Goal: Information Seeking & Learning: Learn about a topic

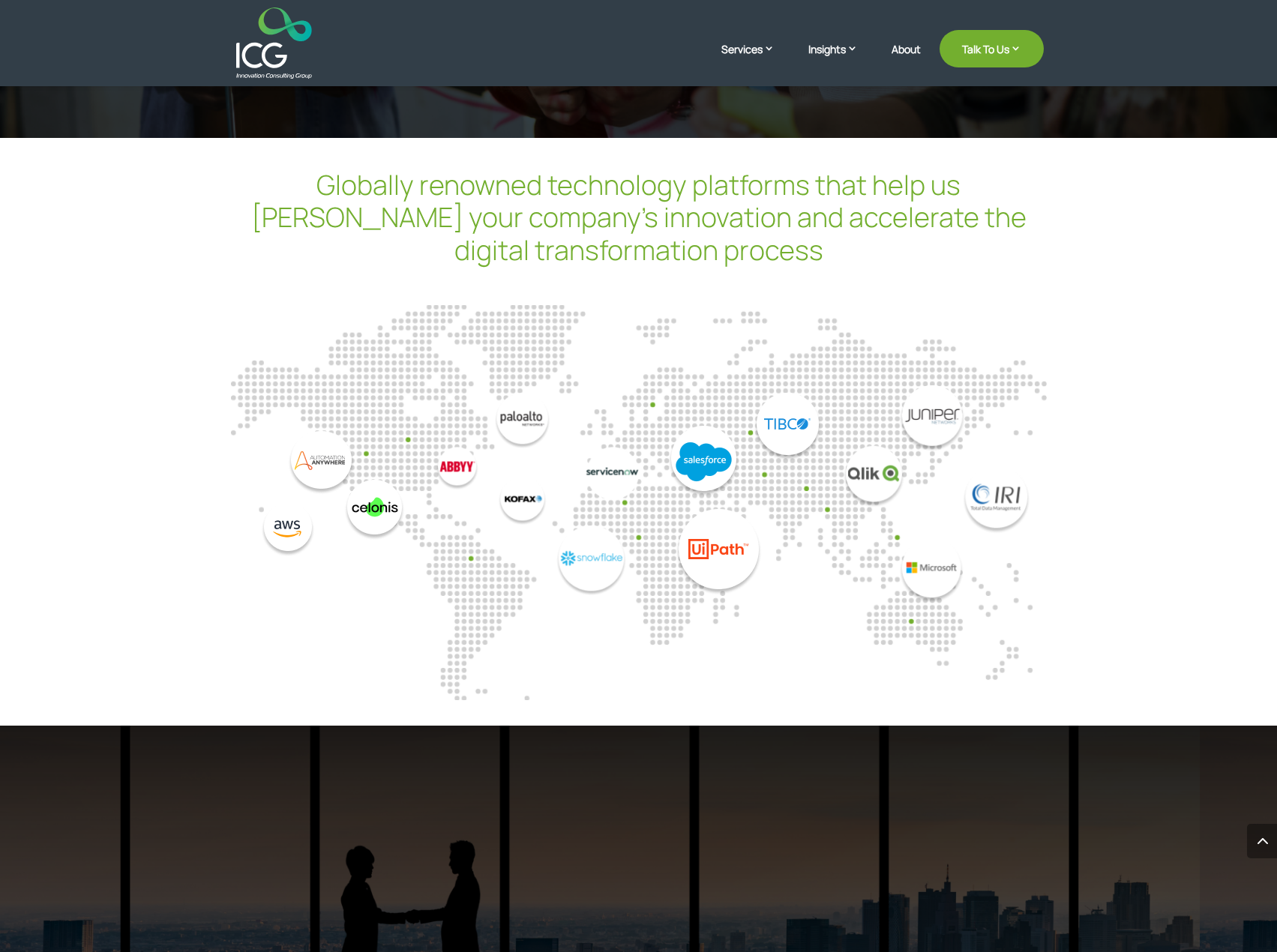
scroll to position [3969, 0]
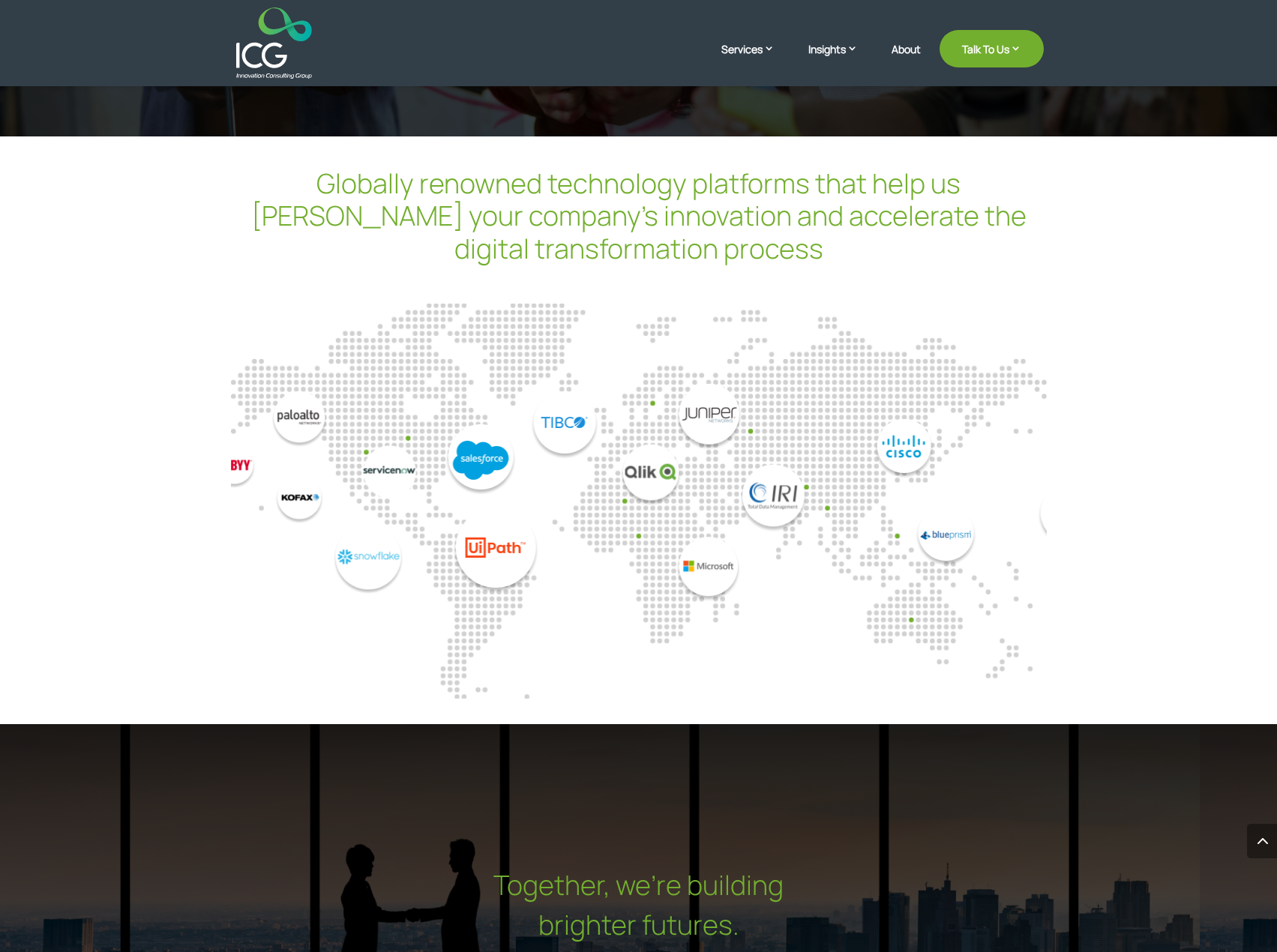
click at [438, 558] on div at bounding box center [638, 493] width 816 height 218
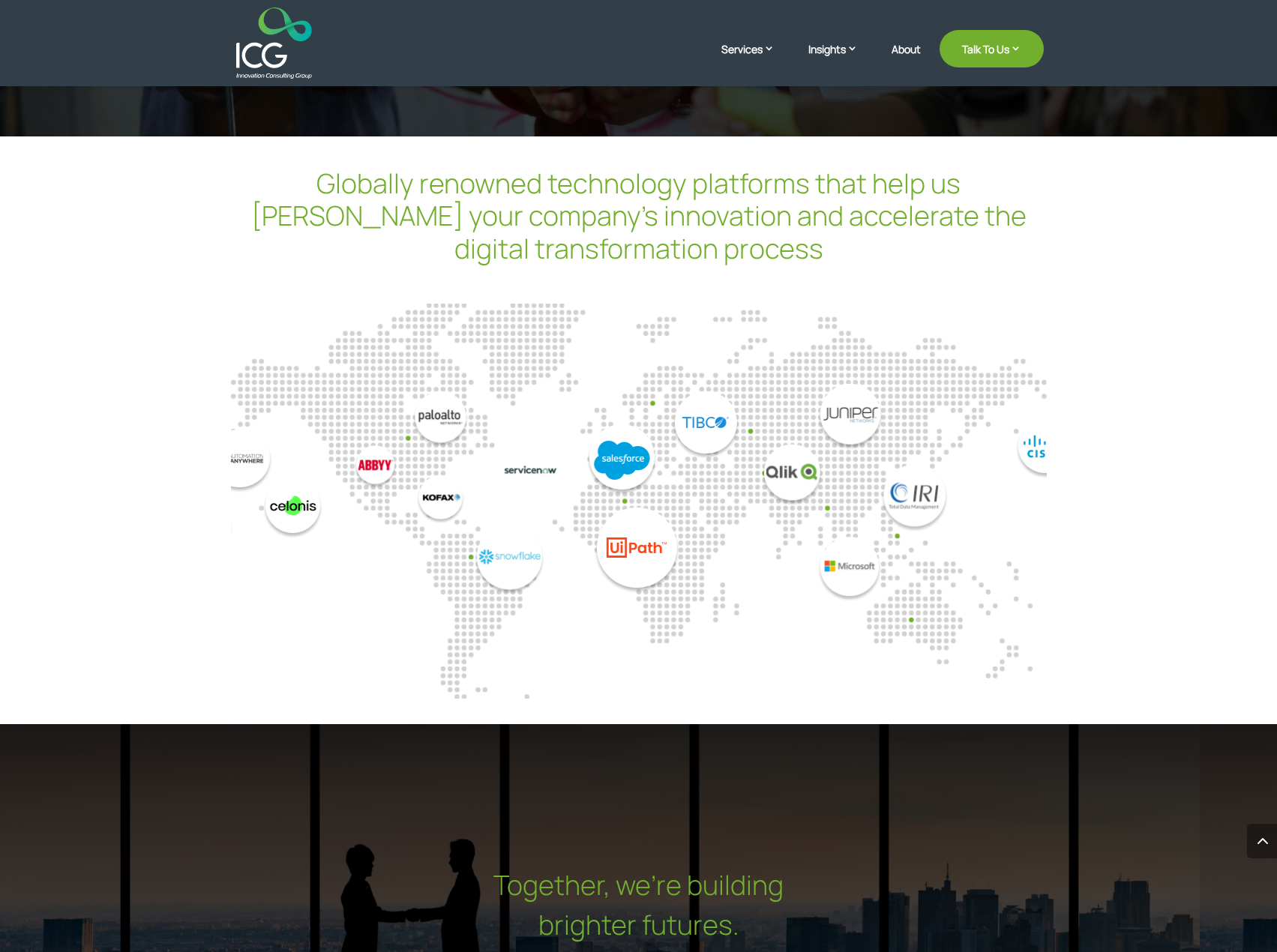
click at [360, 560] on div at bounding box center [638, 493] width 816 height 218
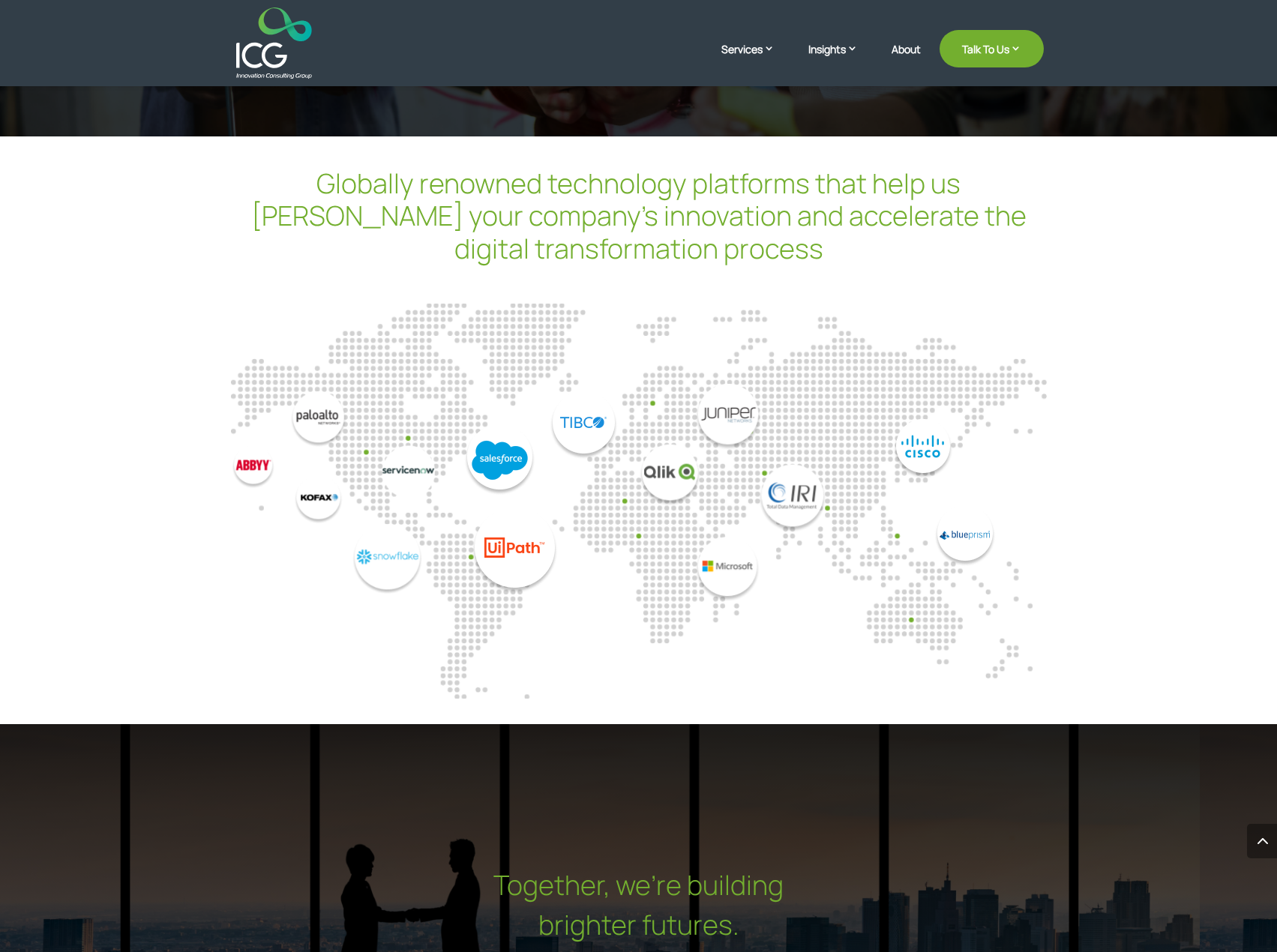
click at [486, 559] on div at bounding box center [638, 493] width 816 height 218
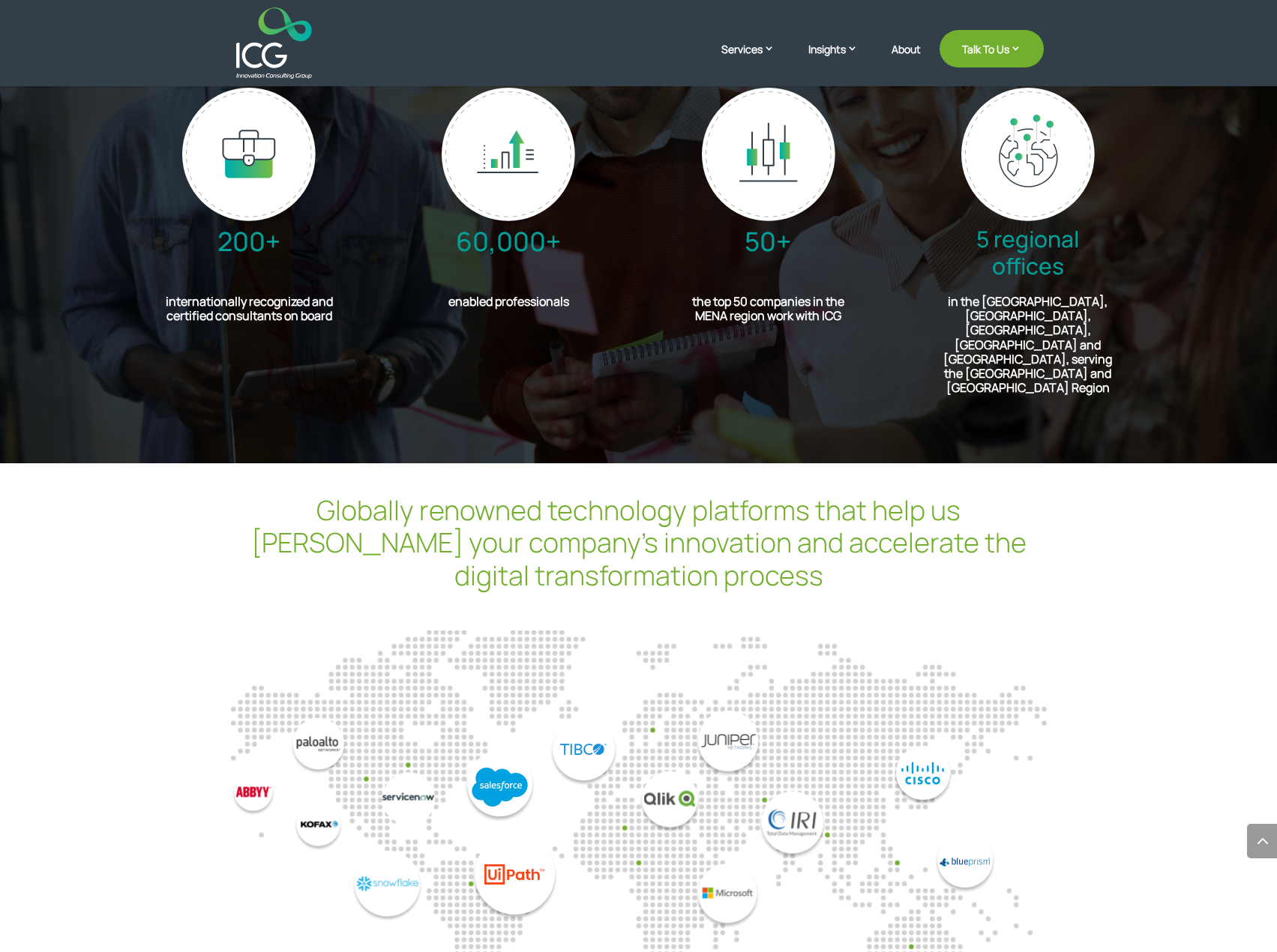
scroll to position [3670, 0]
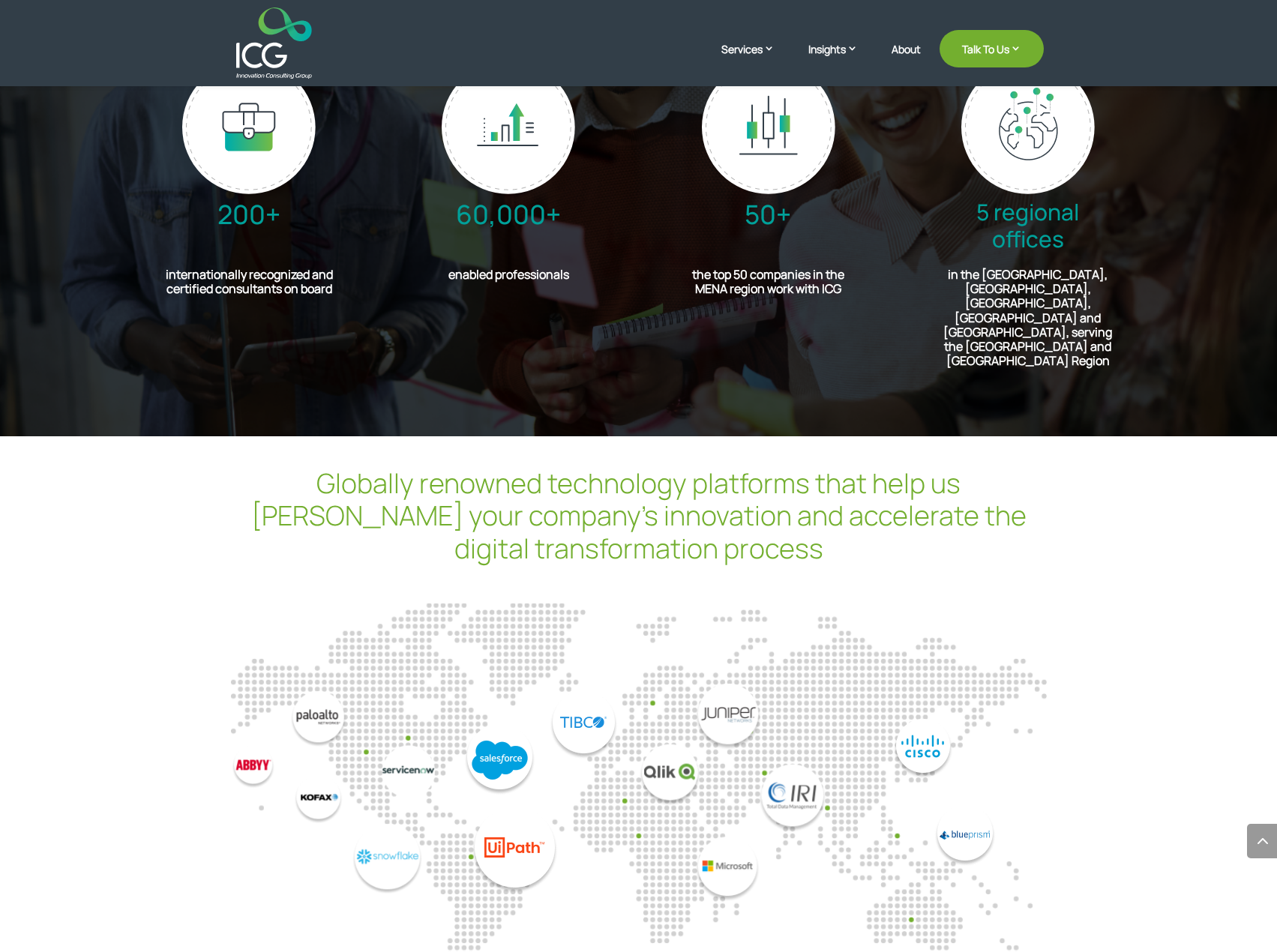
click at [321, 692] on img "7 / 14" at bounding box center [333, 793] width 204 height 203
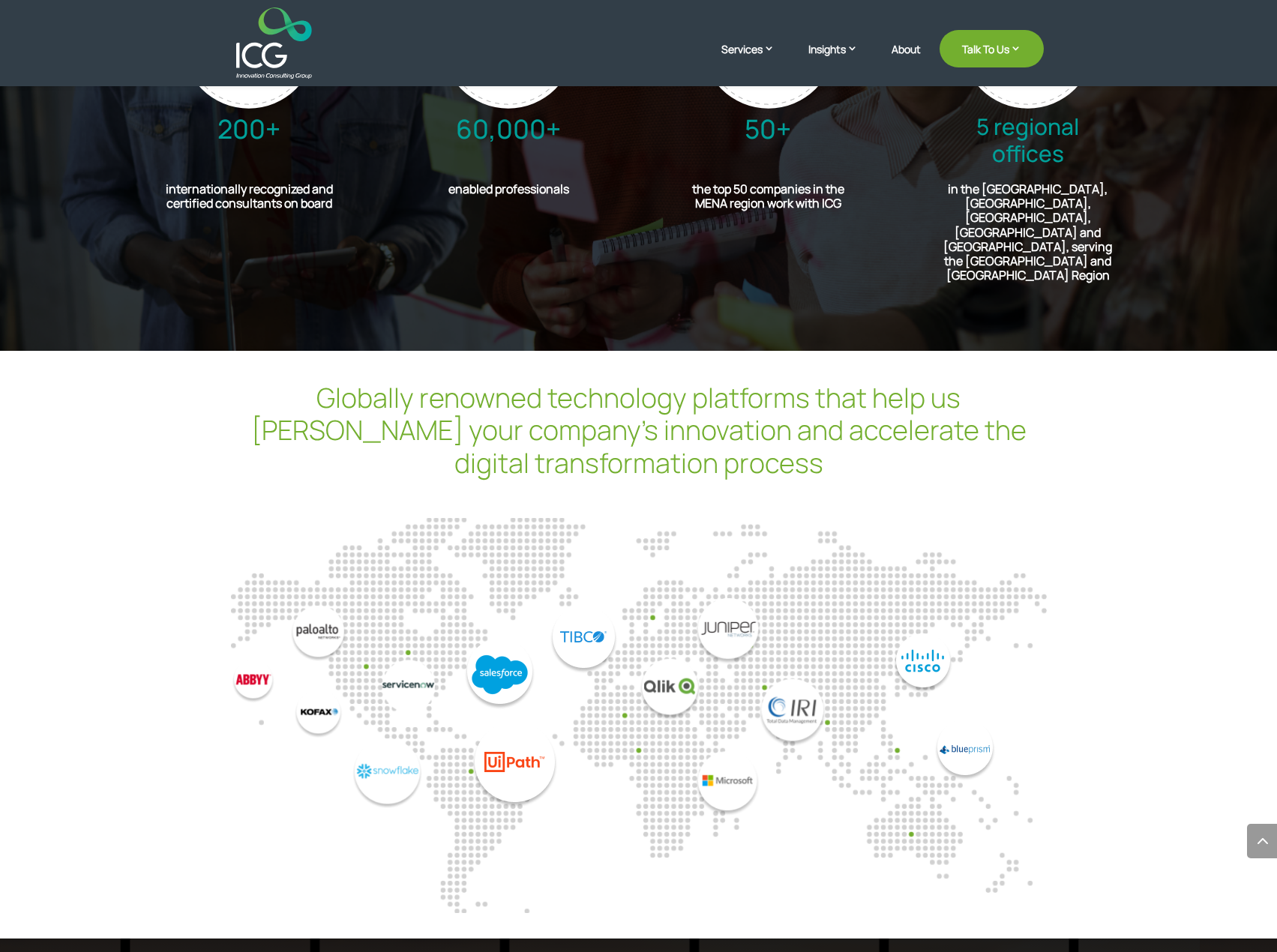
scroll to position [3969, 0]
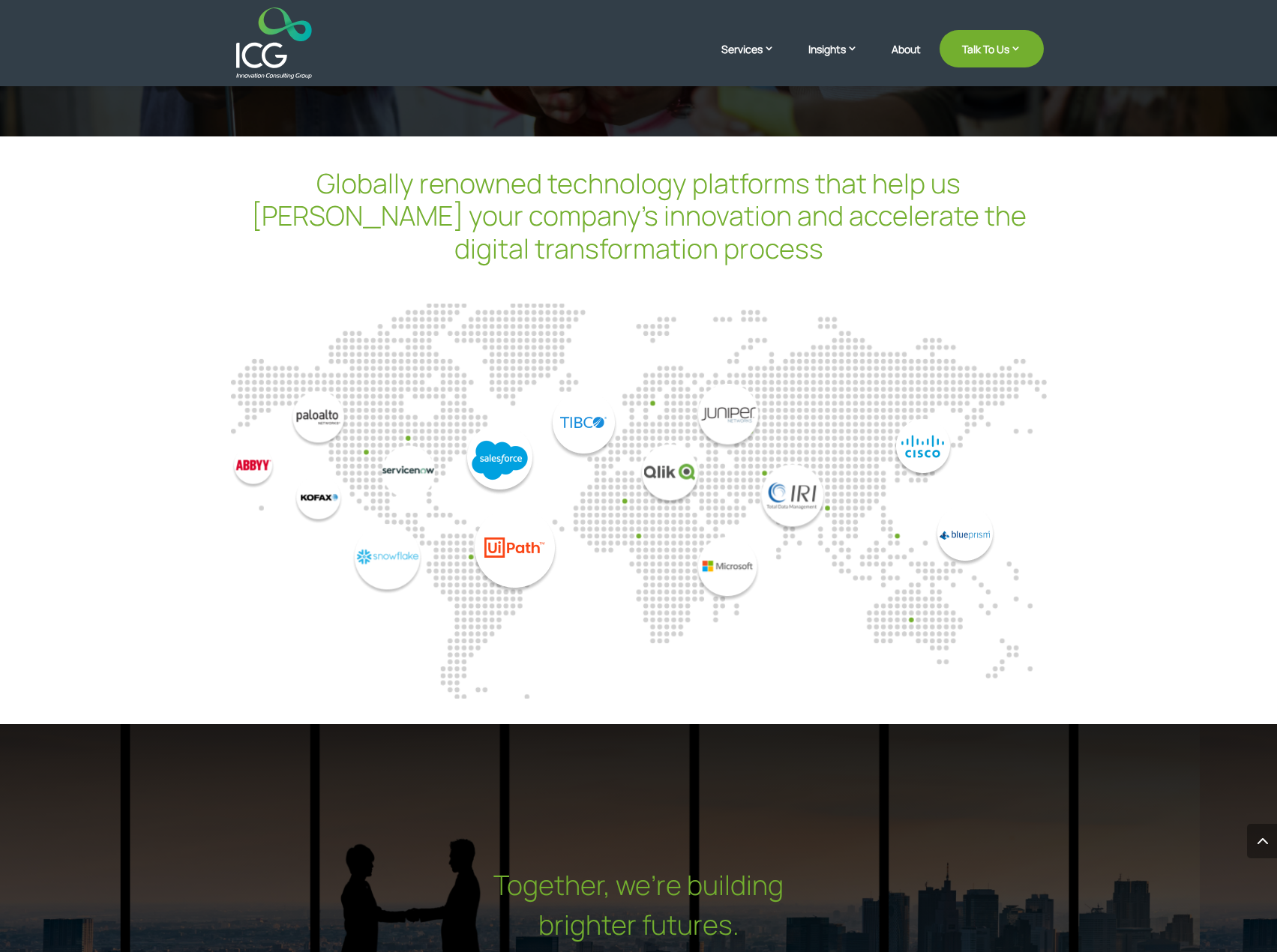
click at [727, 539] on img "9 / 14" at bounding box center [741, 493] width 204 height 218
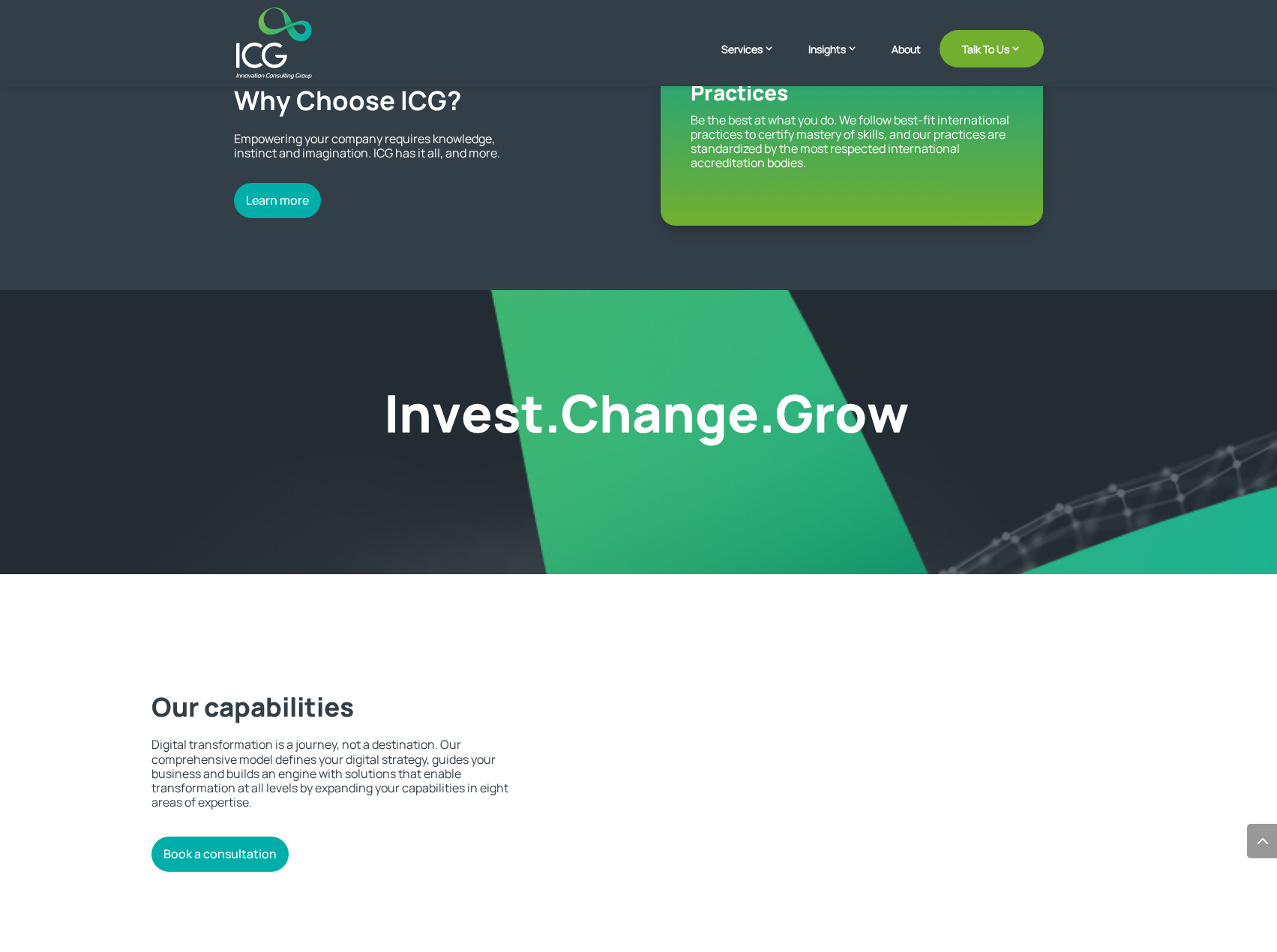
scroll to position [2407, 0]
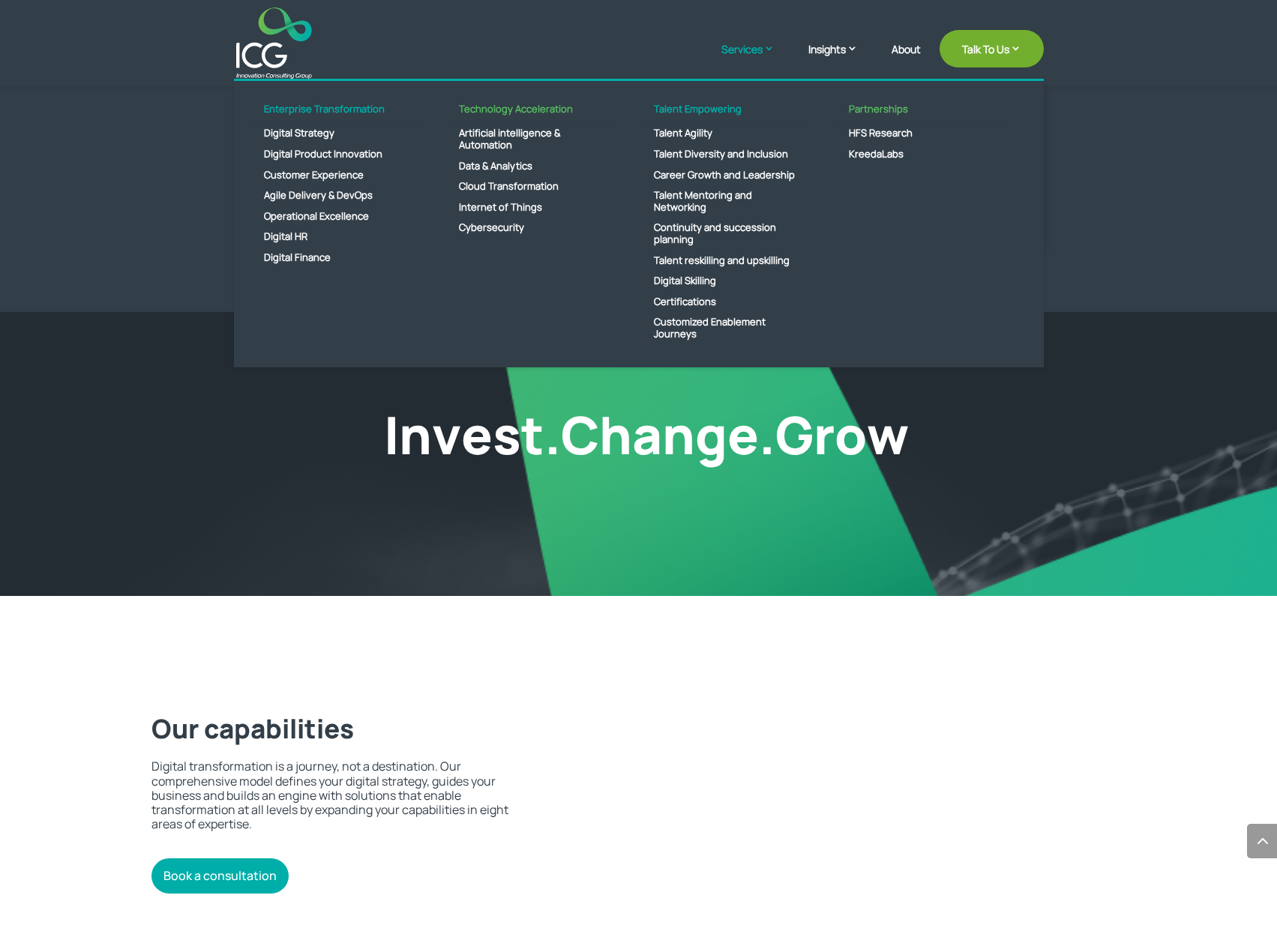
click at [760, 58] on link "Services" at bounding box center [755, 59] width 68 height 37
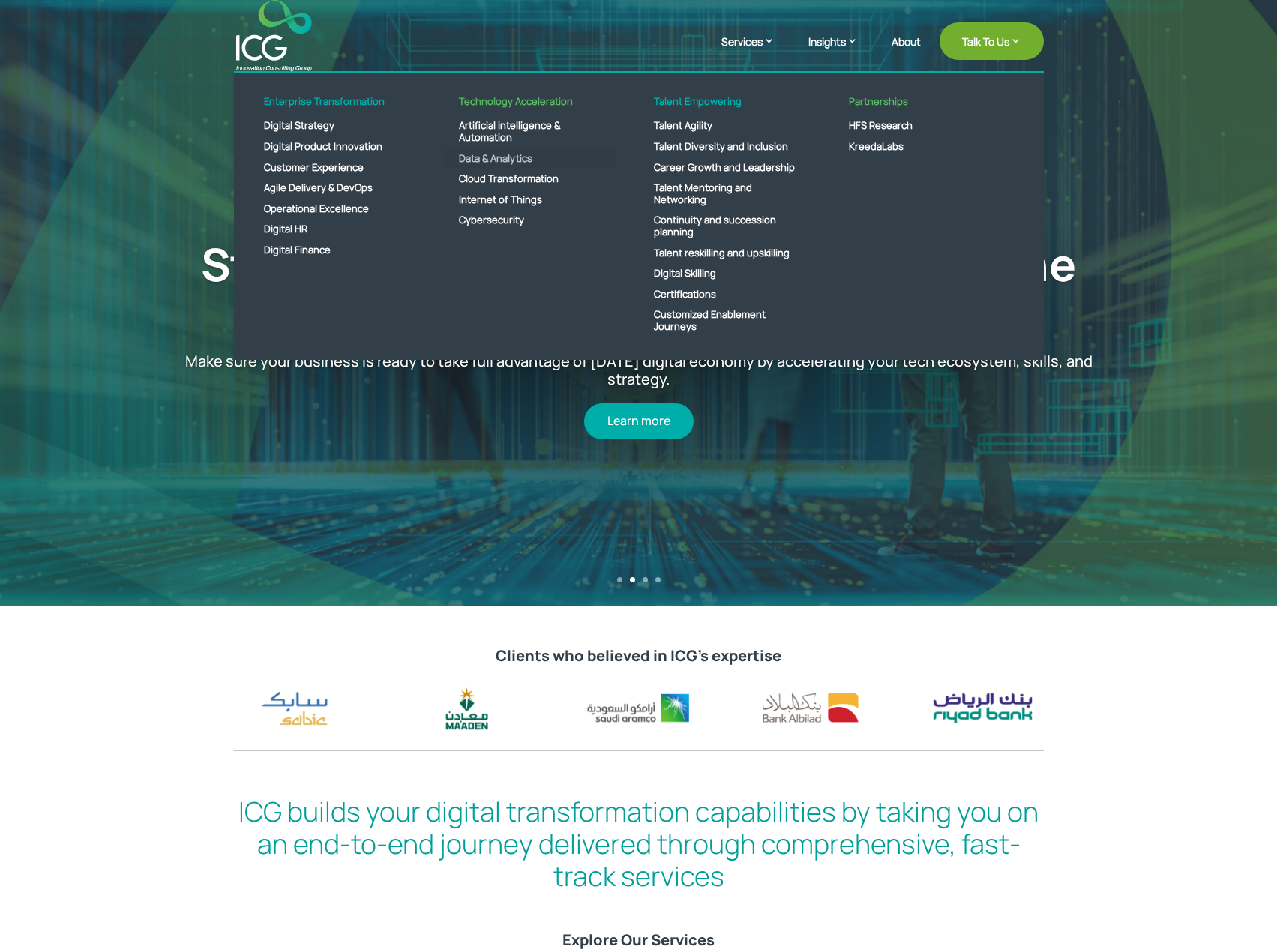
click at [519, 155] on link "Data & Analytics" at bounding box center [530, 159] width 172 height 21
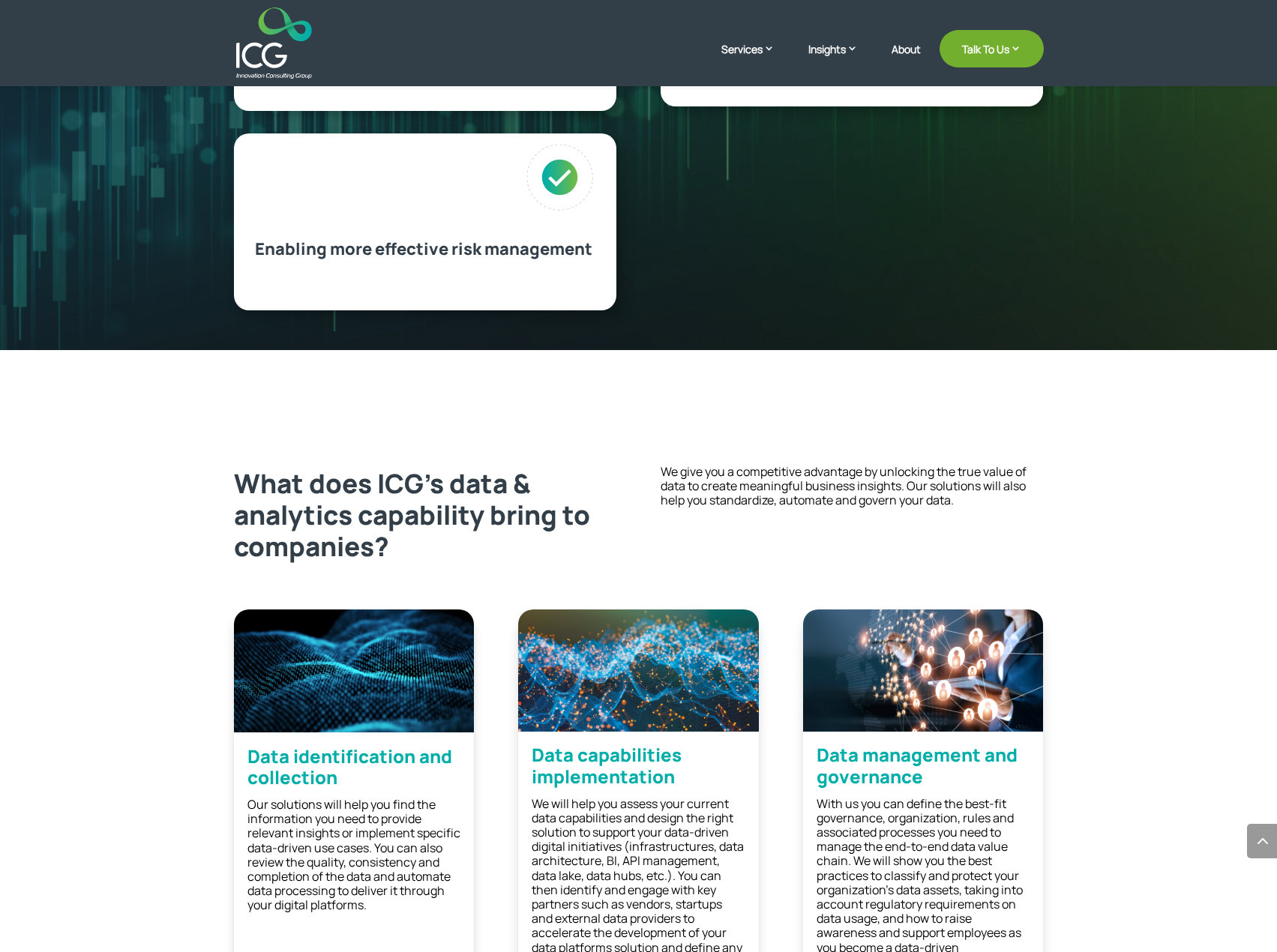
scroll to position [1046, 0]
